Goal: Task Accomplishment & Management: Complete application form

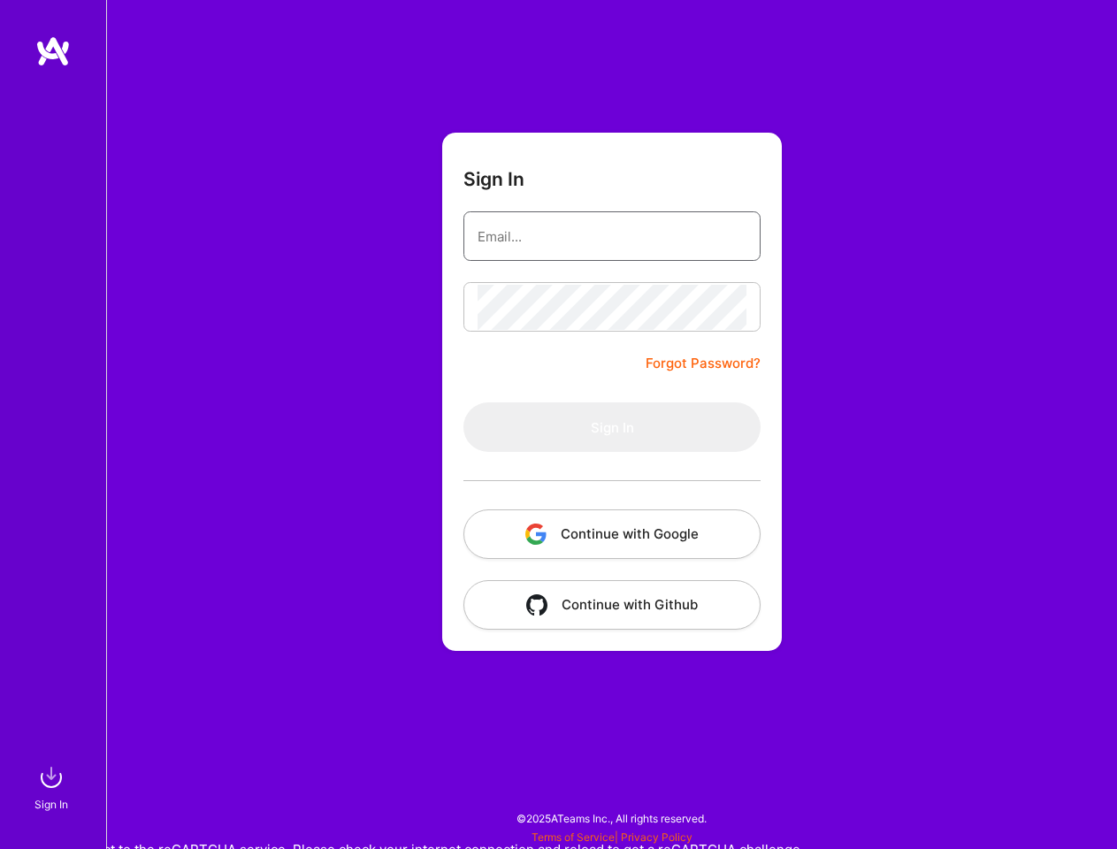
click at [612, 236] on input "email" at bounding box center [611, 236] width 269 height 45
click at [612, 534] on button "Continue with Google" at bounding box center [611, 534] width 297 height 50
click at [612, 605] on button "Continue with Github" at bounding box center [611, 605] width 297 height 50
